Goal: Find specific page/section

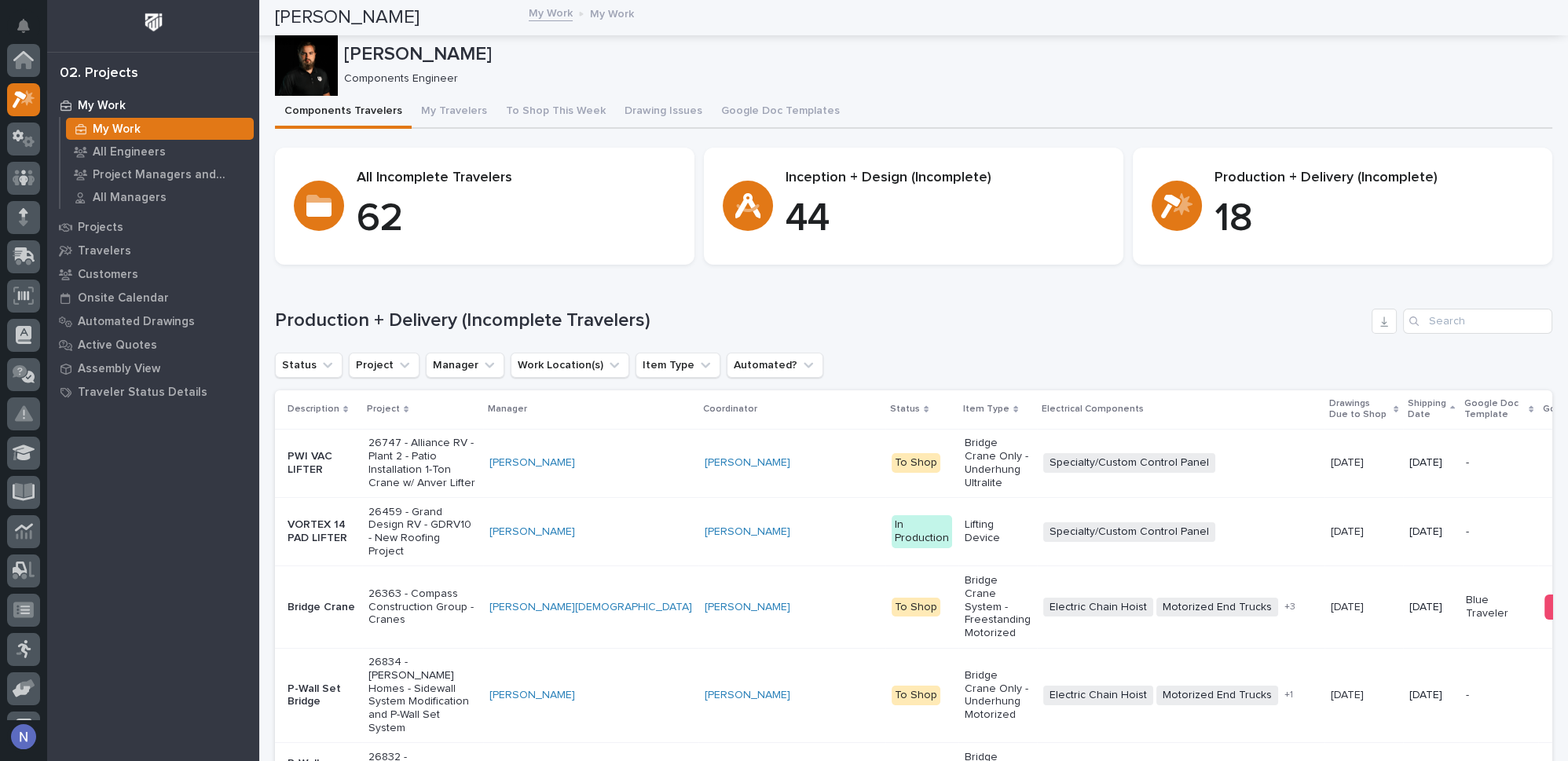
scroll to position [38, 0]
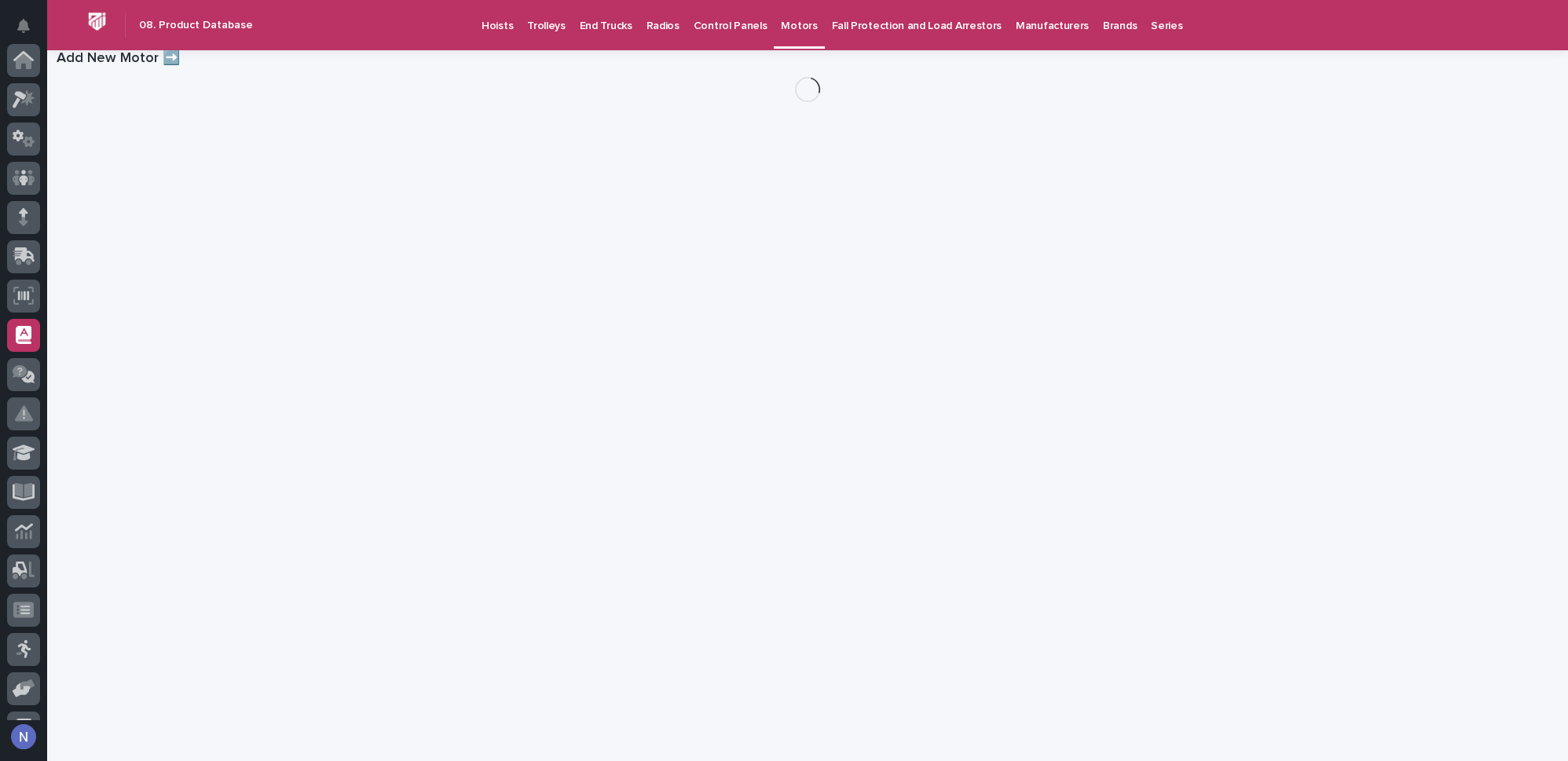
scroll to position [226, 0]
